Goal: Task Accomplishment & Management: Manage account settings

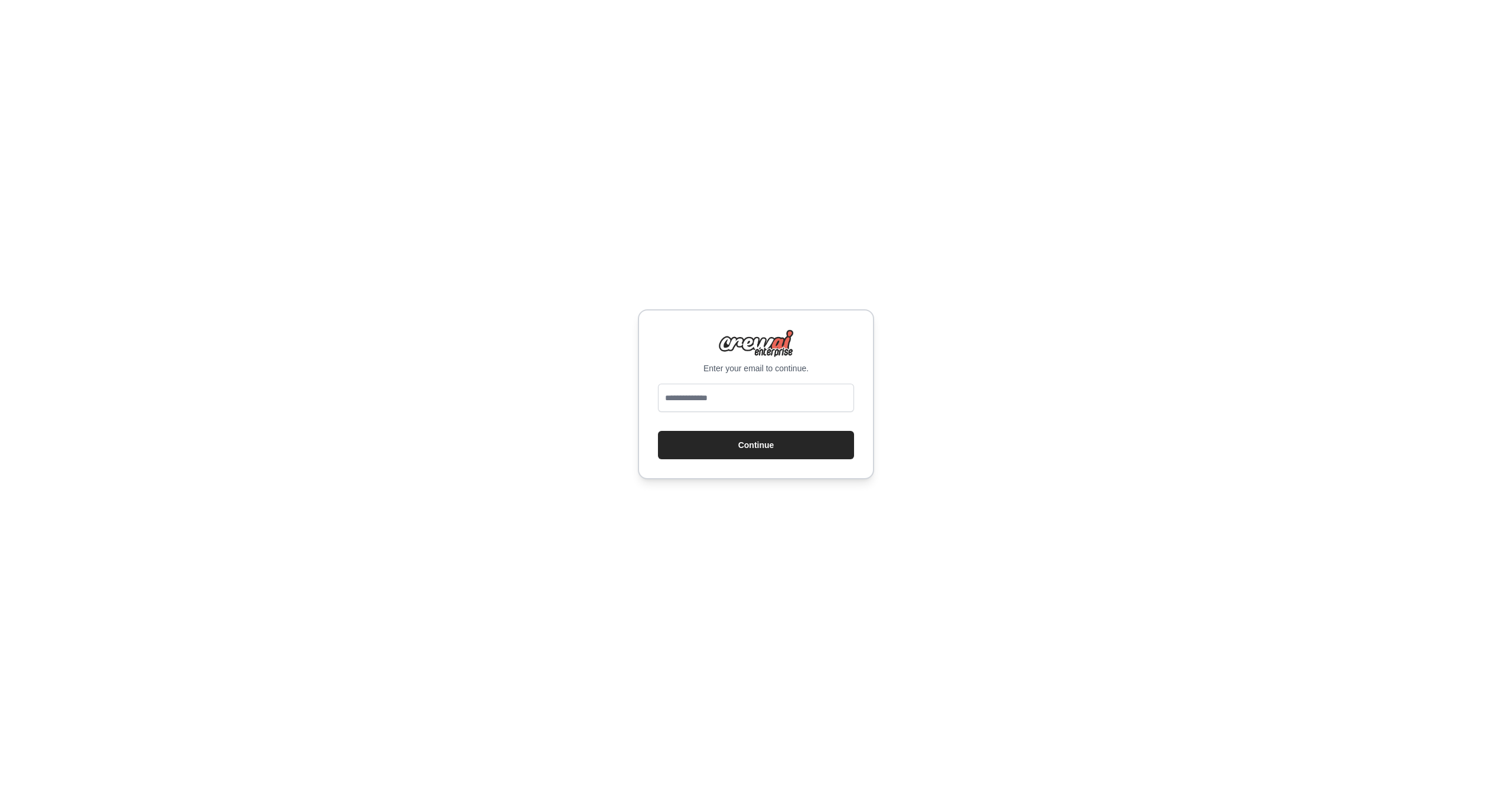
click at [912, 406] on div "Enter your email to continue. Continue" at bounding box center [756, 394] width 1512 height 788
click at [763, 381] on div "Enter your email to continue. Continue" at bounding box center [756, 394] width 236 height 170
click at [767, 390] on input "email" at bounding box center [756, 398] width 196 height 28
type input "**********"
click at [756, 444] on button "Continue" at bounding box center [756, 445] width 196 height 28
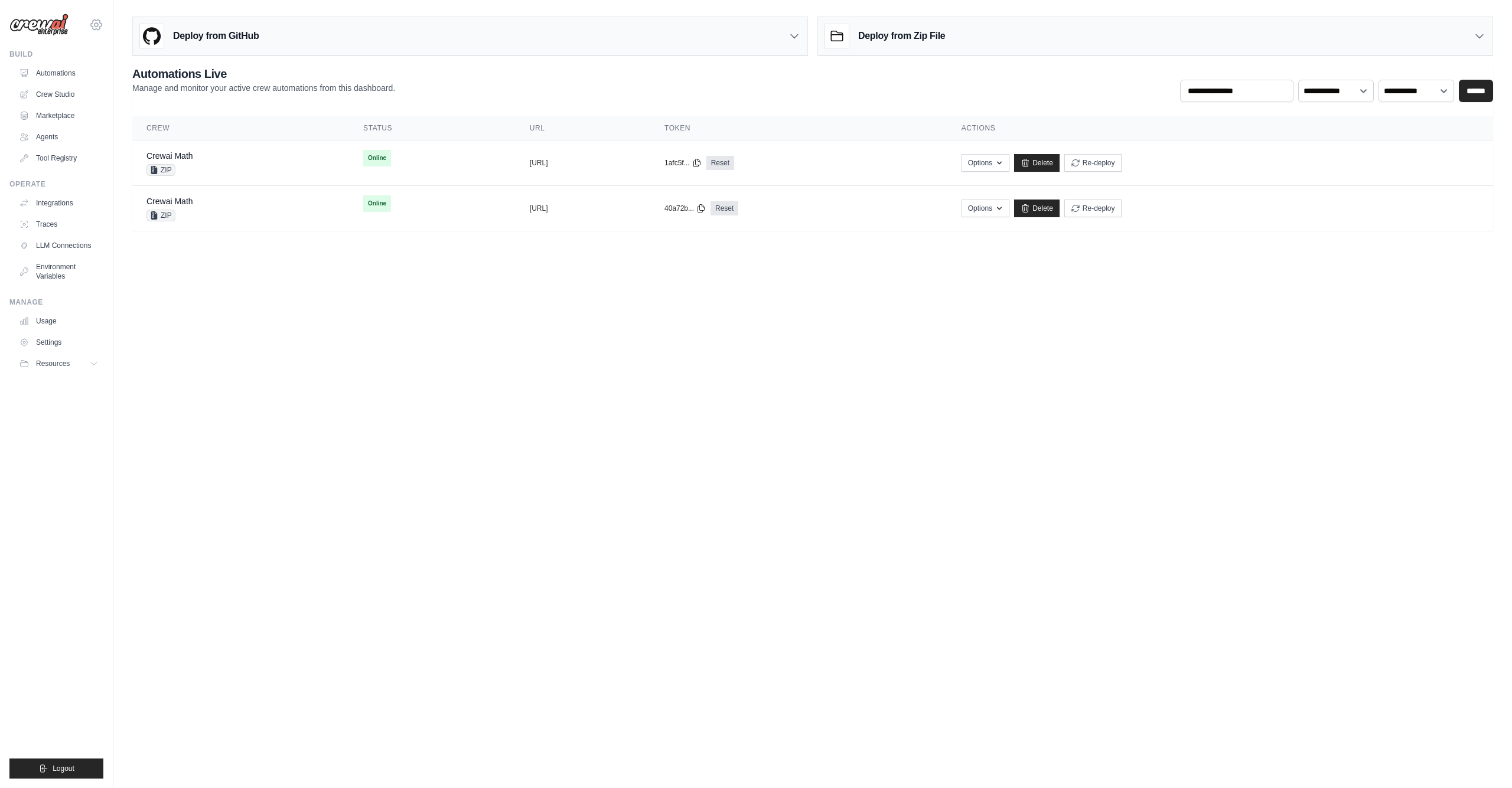
click at [98, 20] on icon at bounding box center [96, 24] width 11 height 10
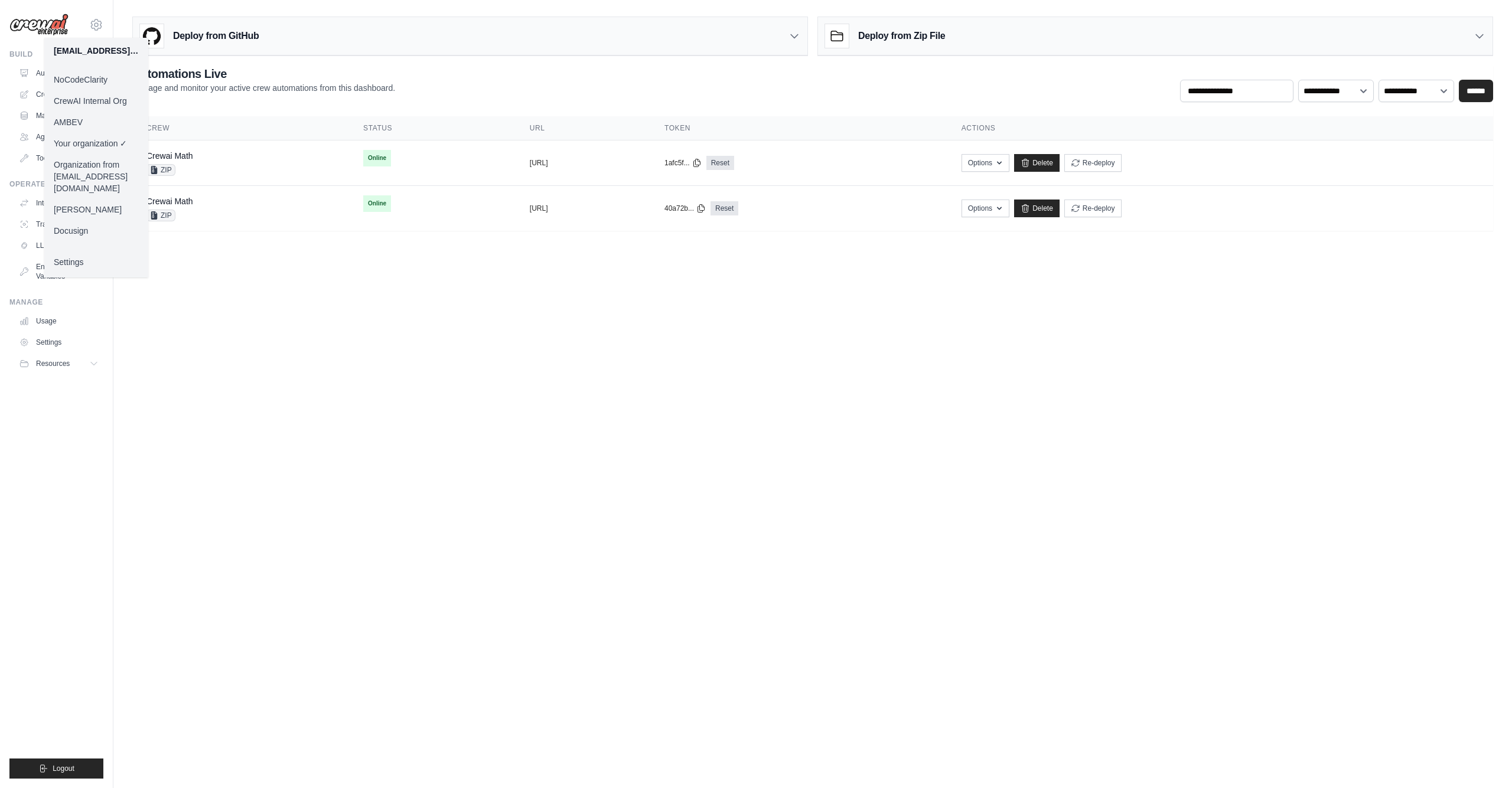
click at [78, 103] on link "CrewAI Internal Org" at bounding box center [96, 101] width 104 height 21
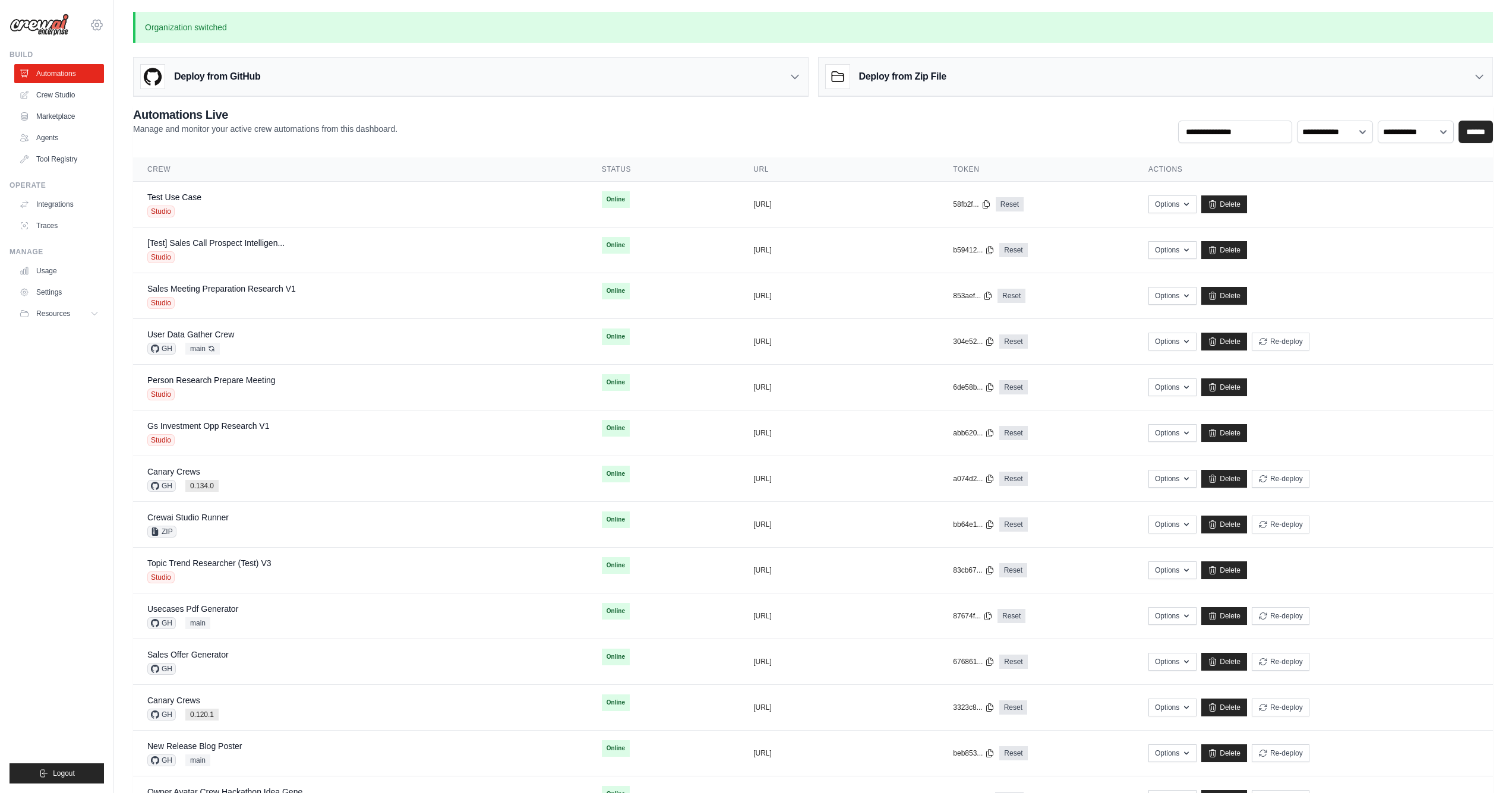
click at [93, 26] on icon at bounding box center [97, 25] width 14 height 14
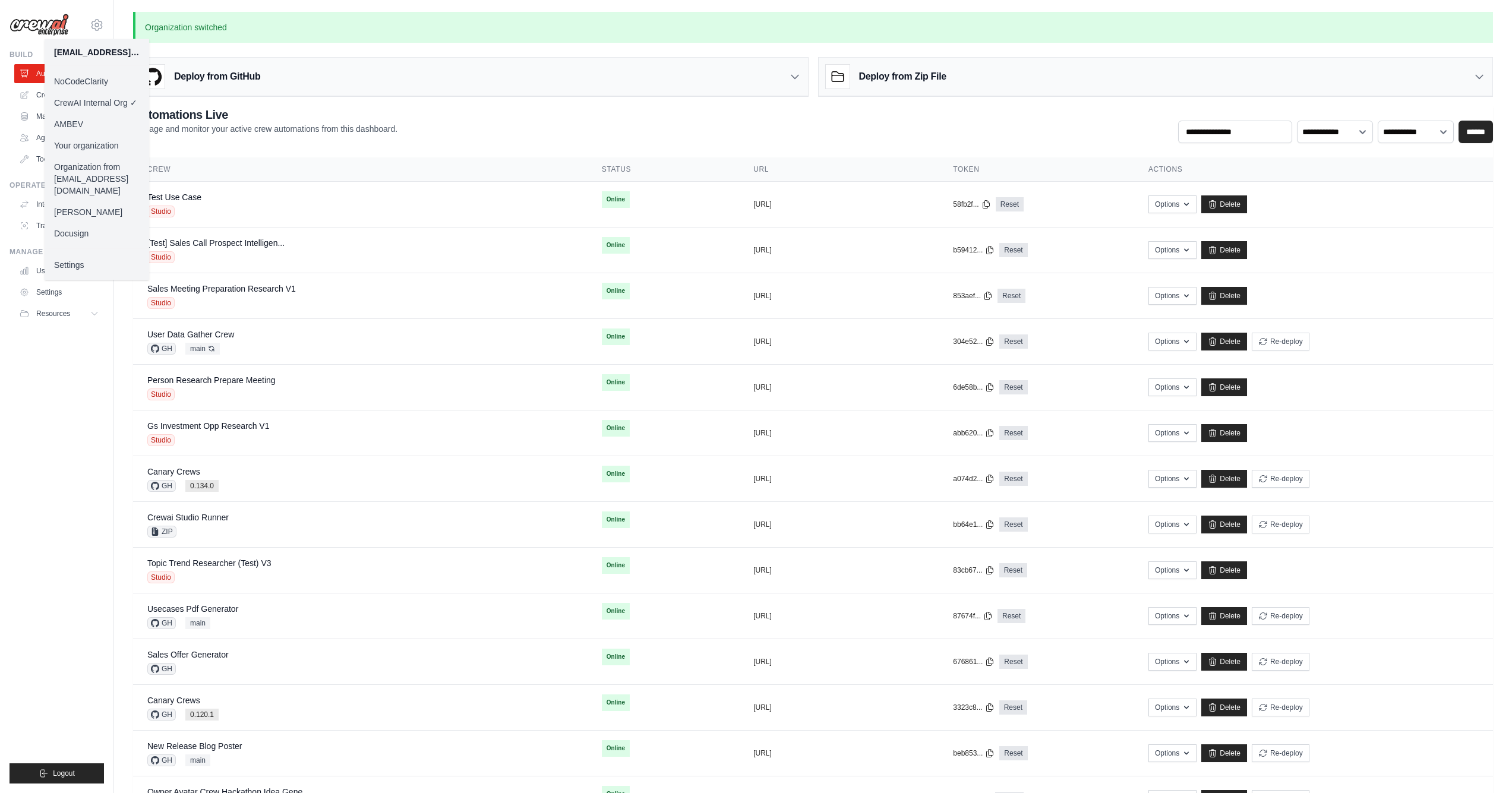
click at [86, 147] on link "Your organization" at bounding box center [97, 145] width 105 height 21
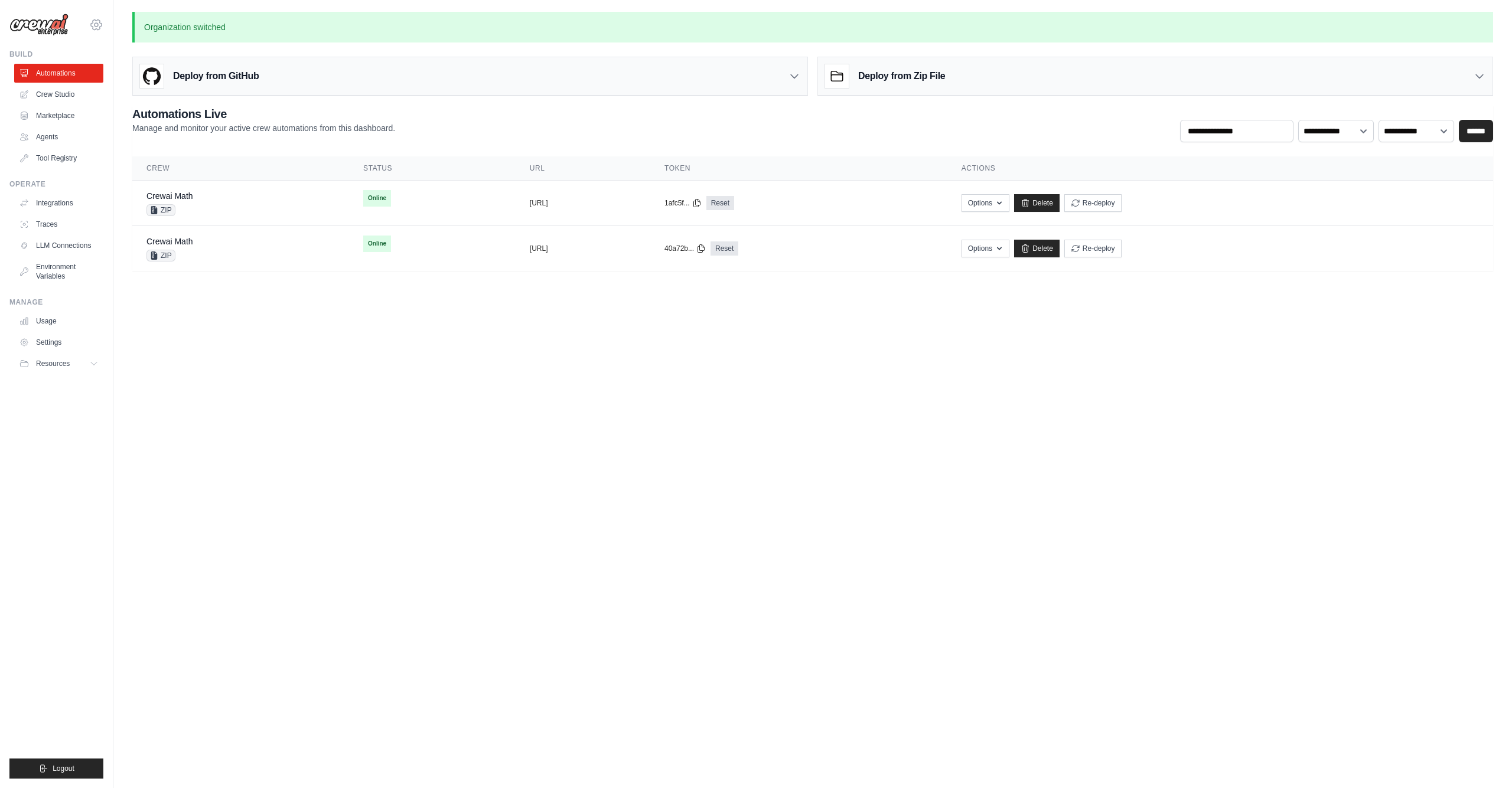
click at [99, 19] on icon at bounding box center [96, 25] width 14 height 14
